Goal: Information Seeking & Learning: Learn about a topic

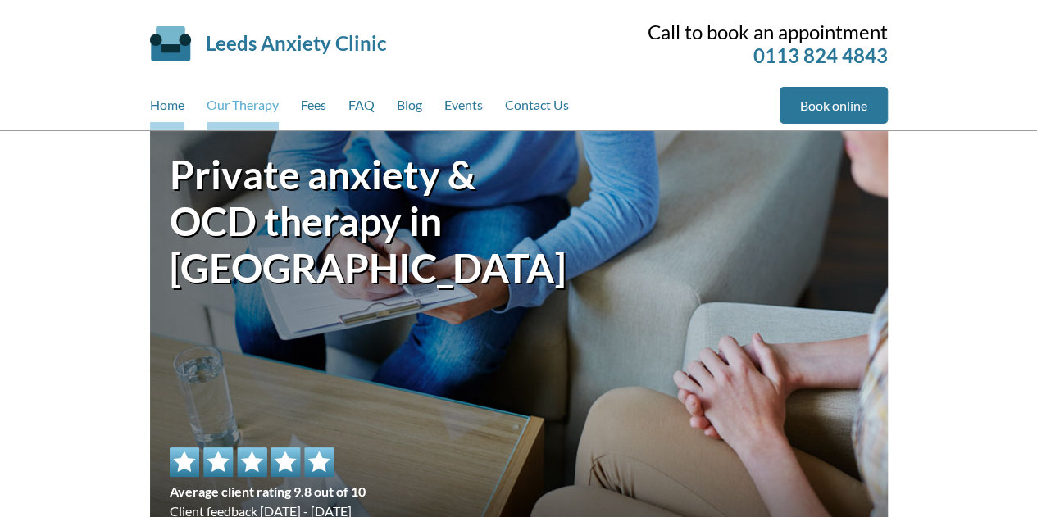
click at [248, 108] on link "Our Therapy" at bounding box center [243, 108] width 72 height 43
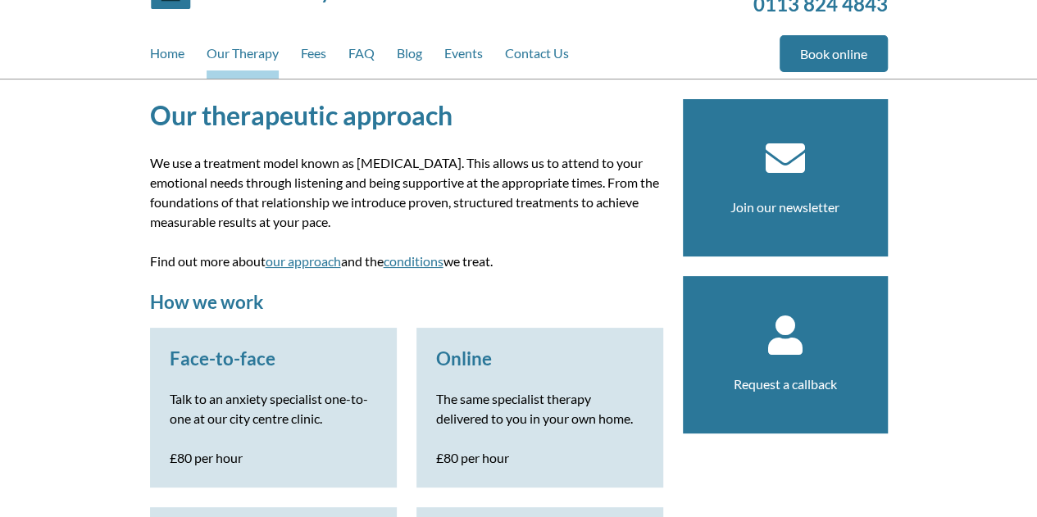
scroll to position [52, 0]
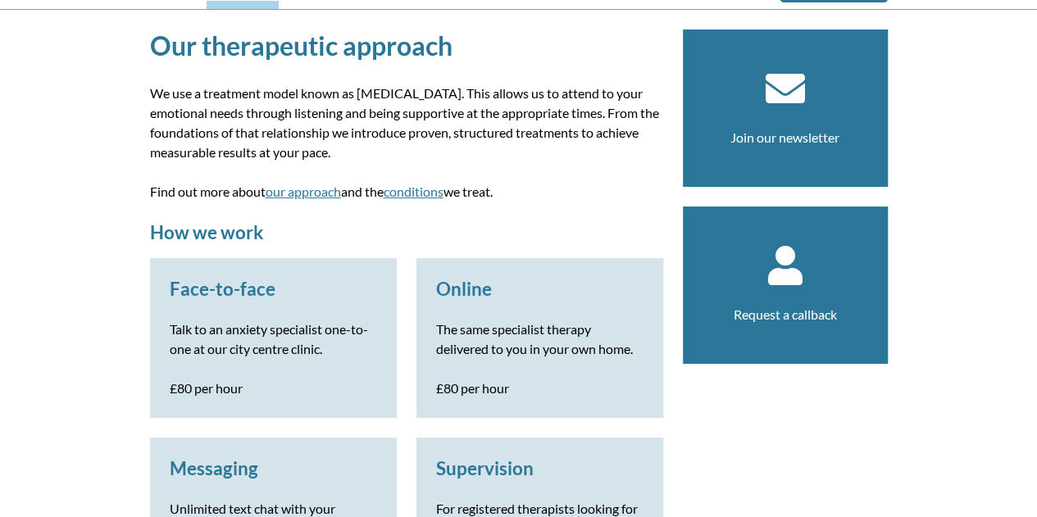
scroll to position [0, 0]
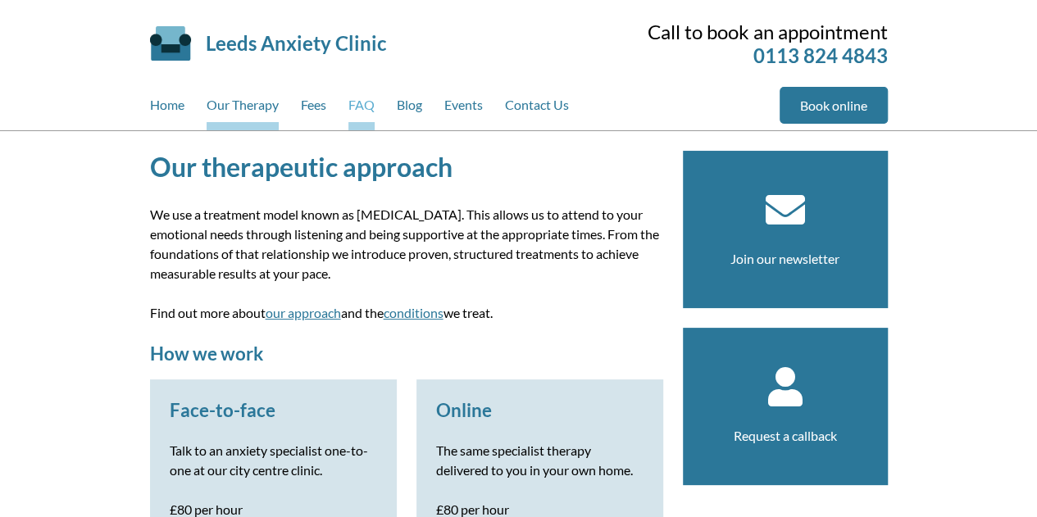
click at [367, 118] on link "FAQ" at bounding box center [361, 108] width 26 height 43
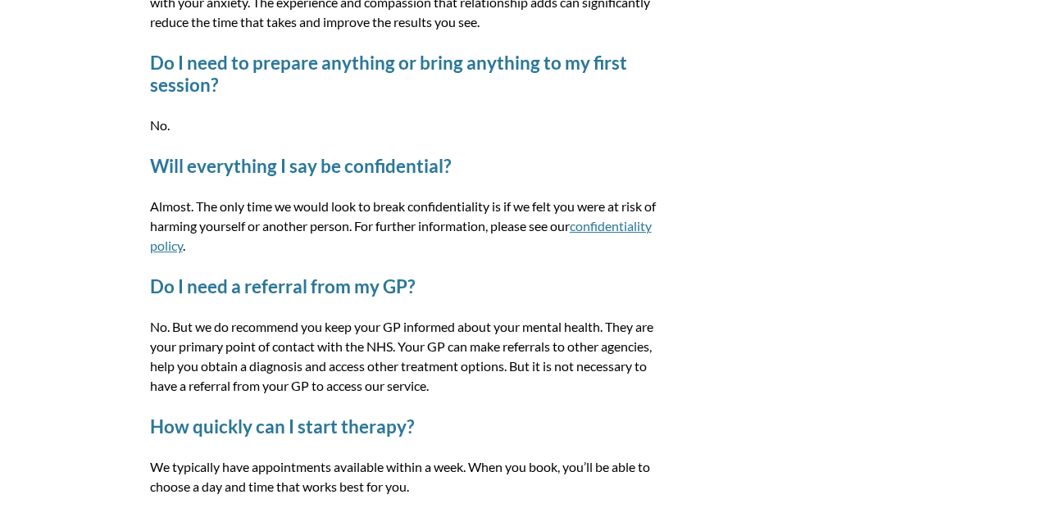
scroll to position [2282, 0]
